Goal: Find specific page/section: Find specific page/section

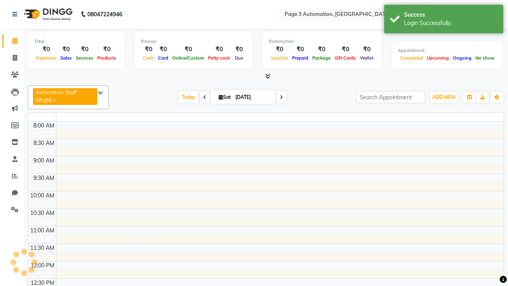
select select "en"
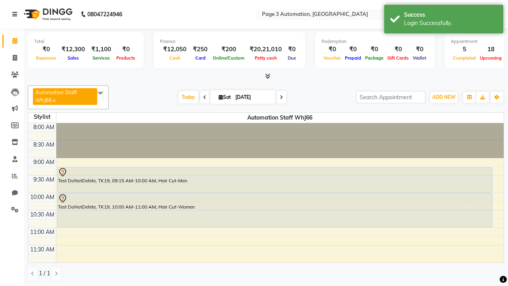
click at [16, 14] on icon at bounding box center [14, 15] width 5 height 6
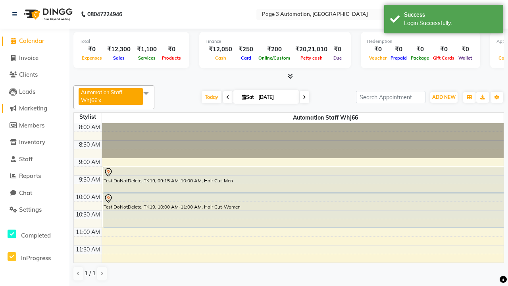
click at [35, 108] on span "Marketing" at bounding box center [33, 108] width 28 height 8
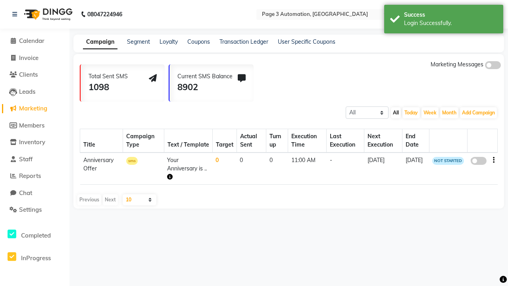
click at [100, 42] on link "Campaign" at bounding box center [100, 42] width 35 height 14
click at [138, 42] on link "Segment" at bounding box center [138, 41] width 23 height 7
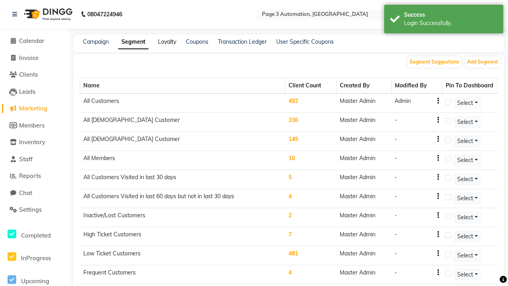
click at [167, 42] on link "Loyalty" at bounding box center [167, 41] width 18 height 7
